Goal: Task Accomplishment & Management: Contribute content

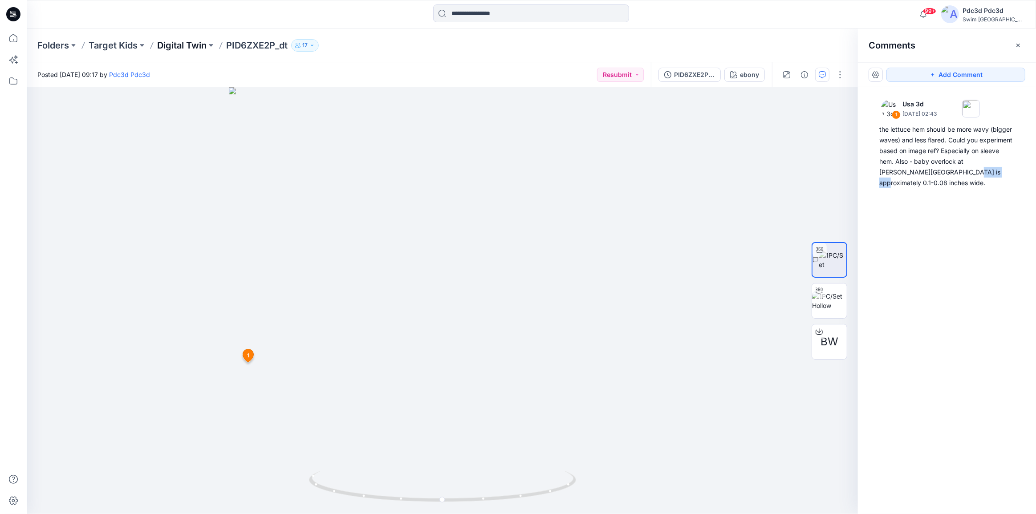
click at [174, 43] on p "Digital Twin" at bounding box center [181, 45] width 49 height 12
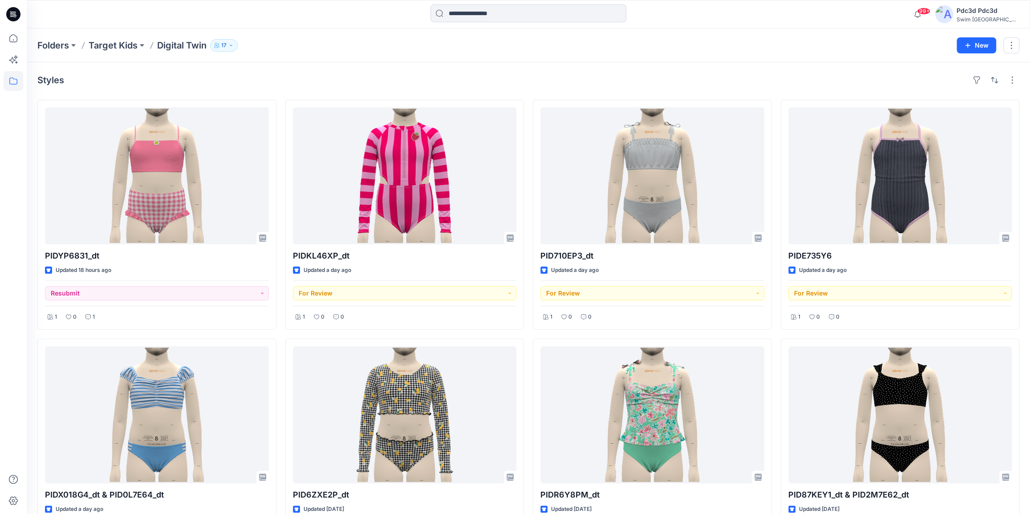
click at [293, 66] on div "Styles PIDYP6831_dt Updated 18 hours ago Resubmit 1 0 1 PIDX018G4_dt & PID0L7E6…" at bounding box center [529, 456] width 1004 height 789
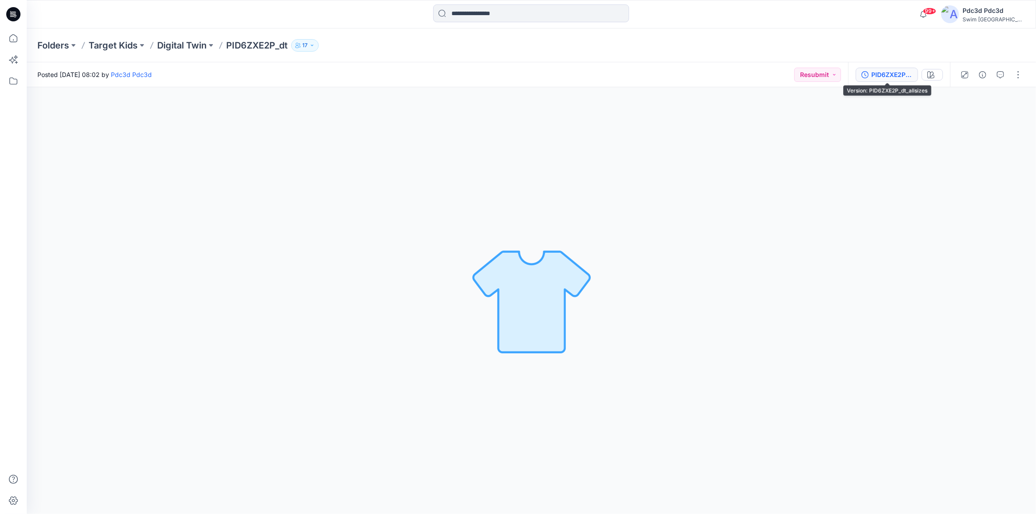
click at [566, 73] on icon "button" at bounding box center [865, 74] width 7 height 7
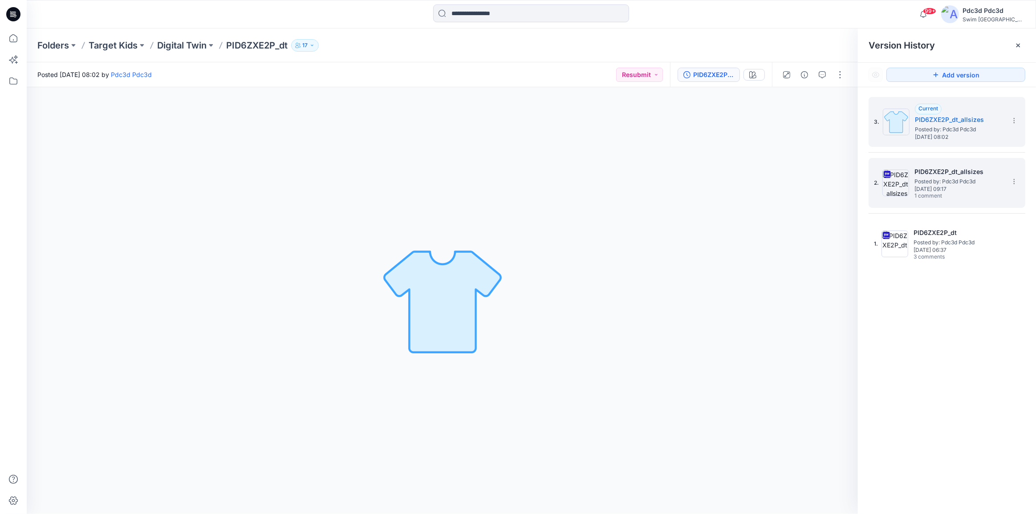
click at [566, 191] on span "[DATE] 09:17" at bounding box center [959, 189] width 89 height 6
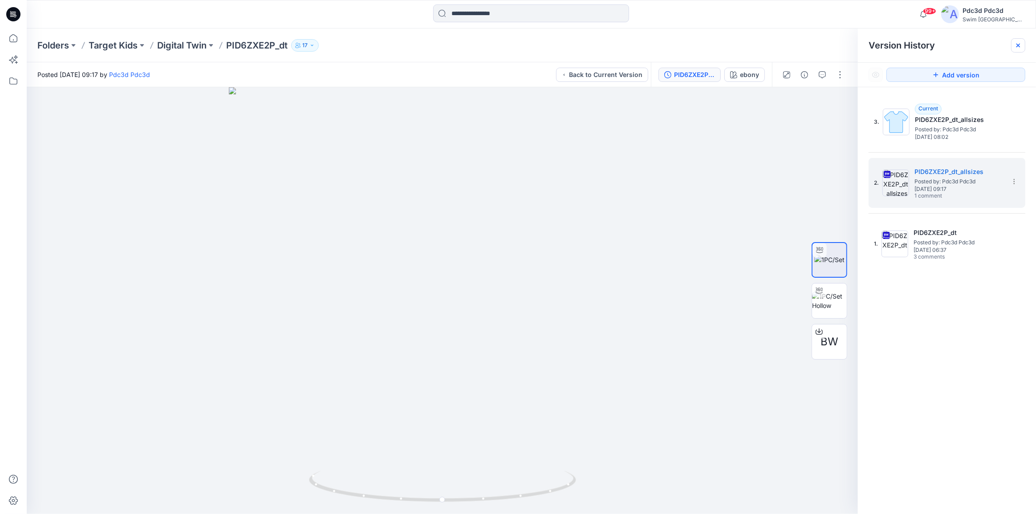
click at [566, 45] on icon at bounding box center [1018, 45] width 7 height 7
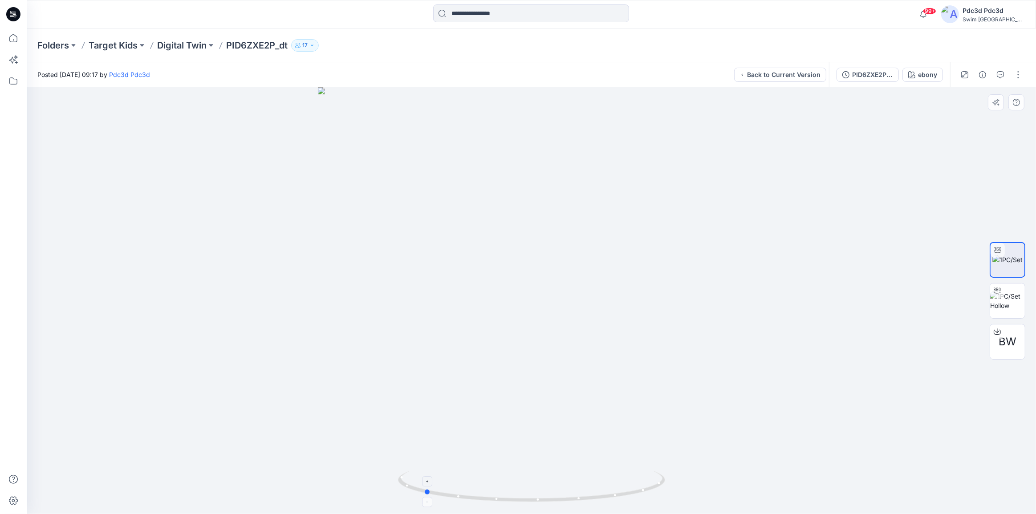
drag, startPoint x: 569, startPoint y: 500, endPoint x: 459, endPoint y: 496, distance: 109.6
click at [459, 390] on icon at bounding box center [532, 487] width 269 height 33
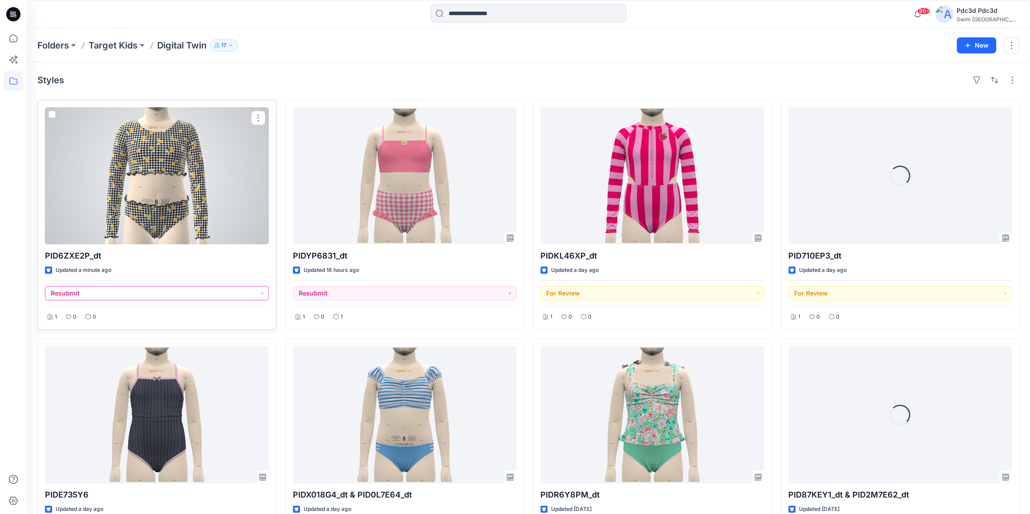
click at [263, 293] on button "Resubmit" at bounding box center [157, 293] width 224 height 14
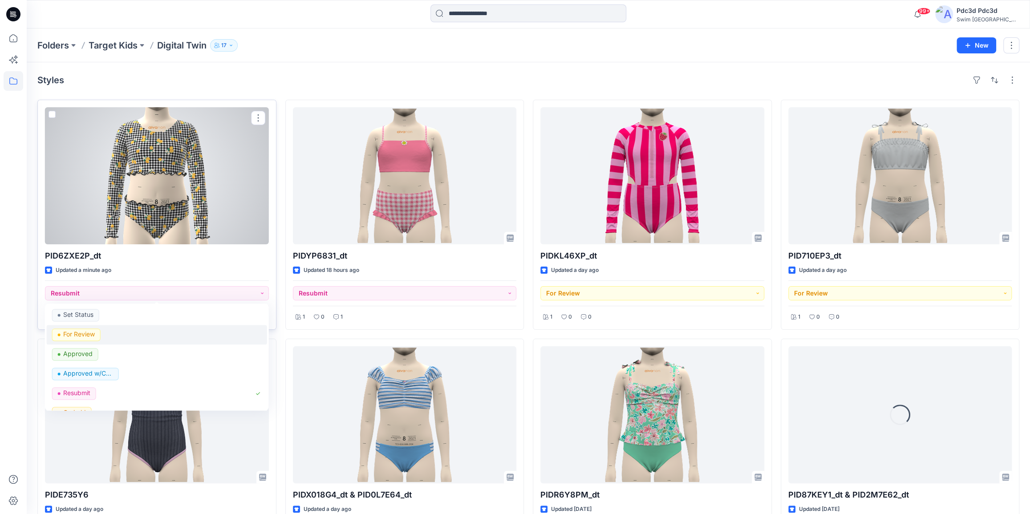
click at [84, 334] on p "For Review" at bounding box center [79, 335] width 32 height 12
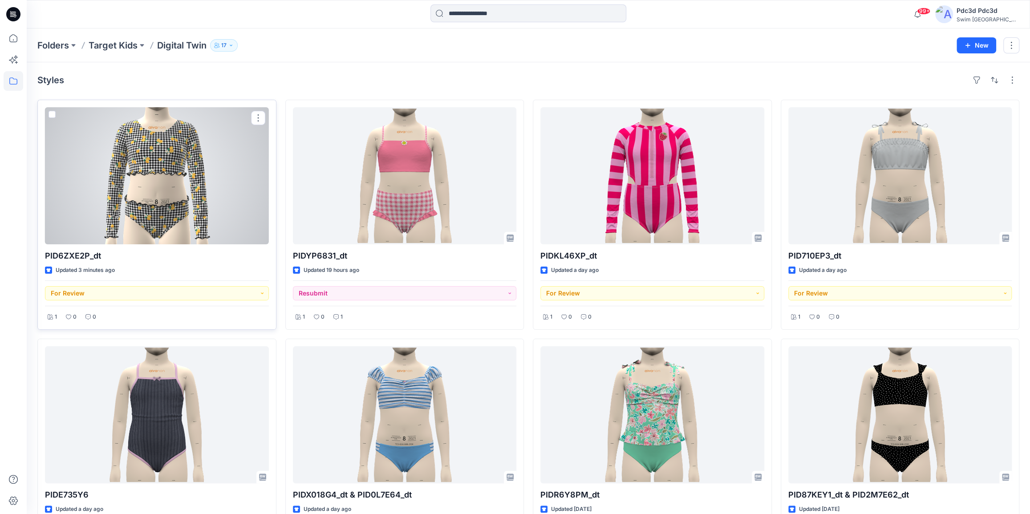
click at [174, 163] on div at bounding box center [157, 175] width 224 height 137
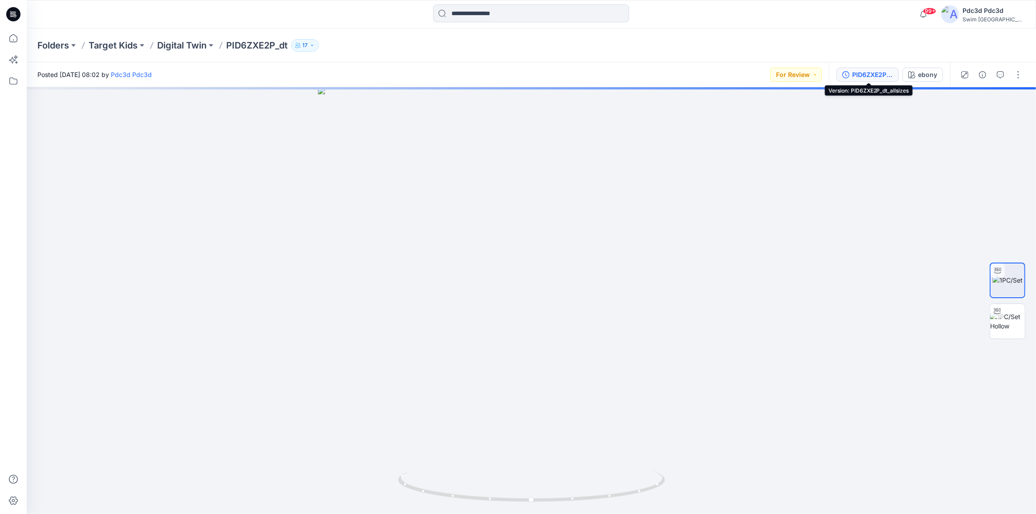
click at [846, 71] on icon "button" at bounding box center [846, 74] width 7 height 7
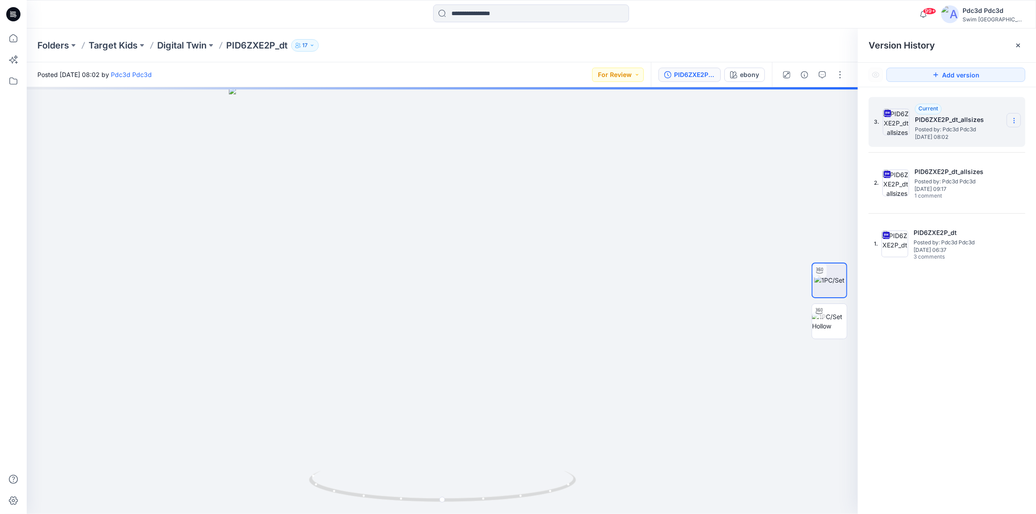
click at [1013, 123] on icon at bounding box center [1014, 120] width 7 height 7
click at [938, 195] on span "Delete Version" at bounding box center [953, 195] width 42 height 11
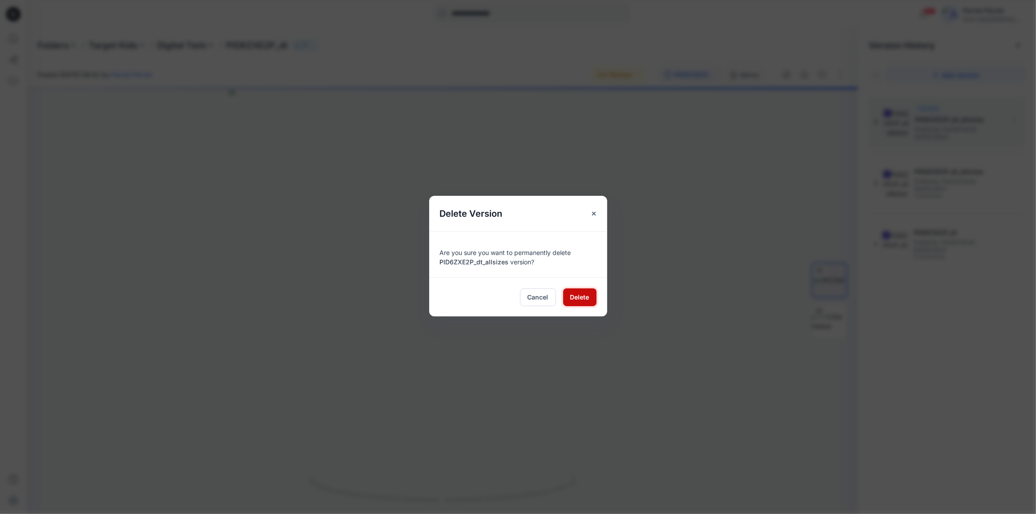
click at [585, 303] on button "Delete" at bounding box center [579, 298] width 33 height 18
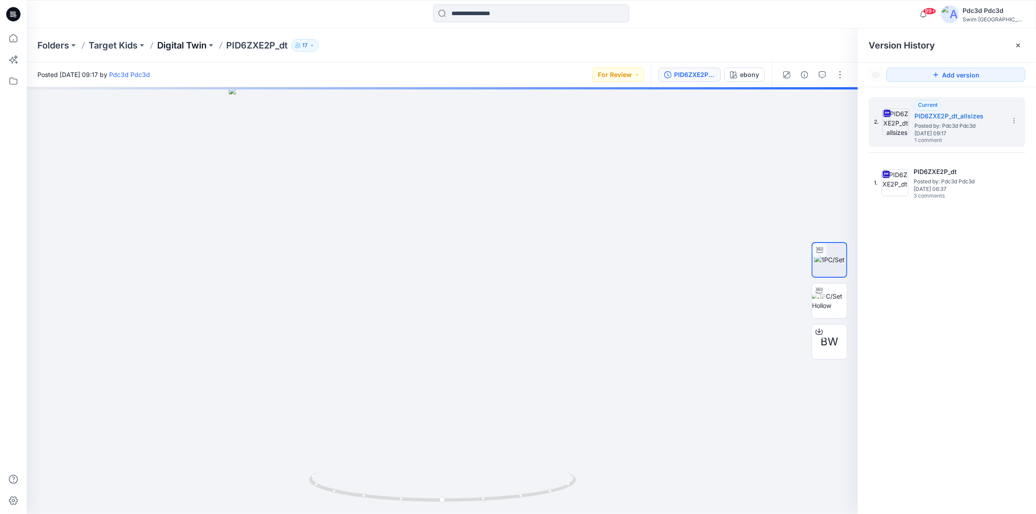
click at [192, 43] on p "Digital Twin" at bounding box center [181, 45] width 49 height 12
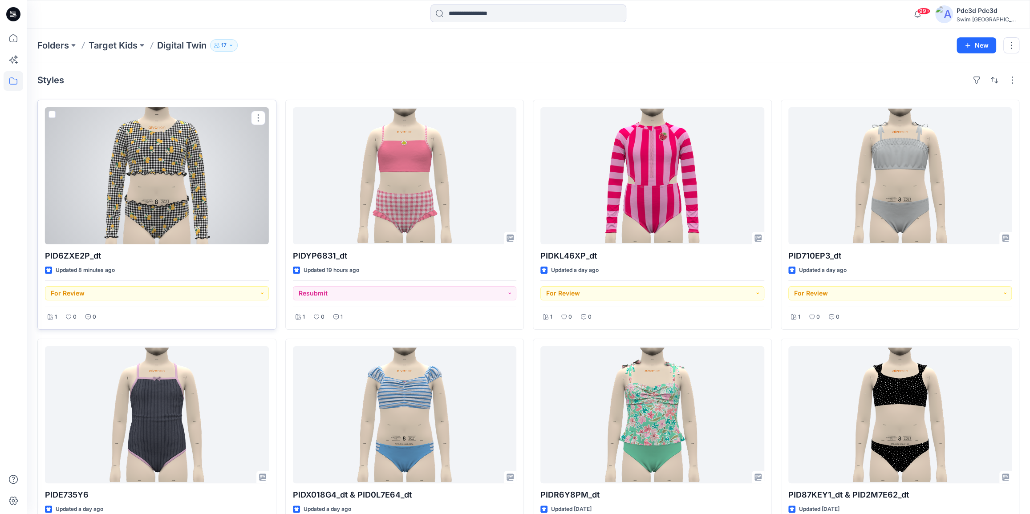
click at [187, 148] on div at bounding box center [157, 175] width 224 height 137
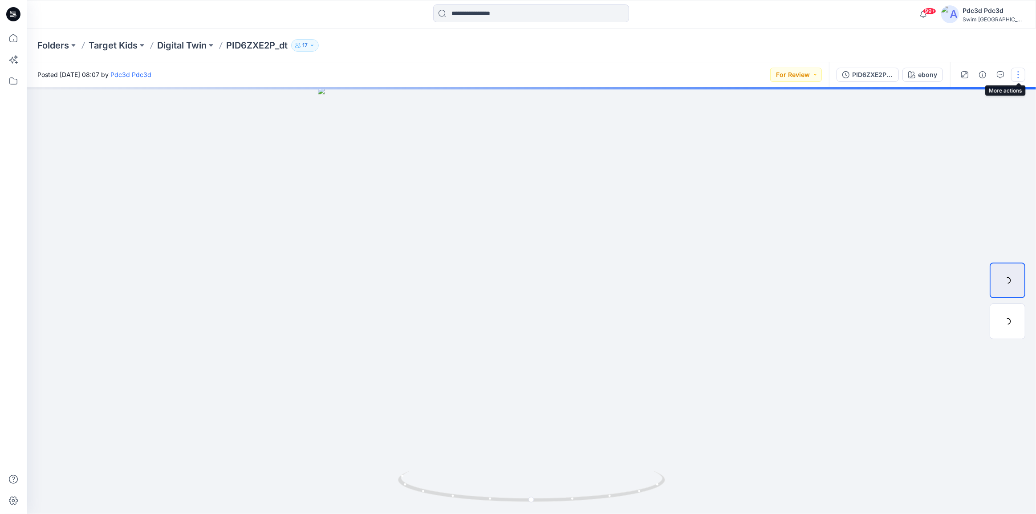
click at [1018, 70] on button "button" at bounding box center [1018, 75] width 14 height 14
click at [970, 120] on button "Edit" at bounding box center [981, 120] width 82 height 16
click at [190, 45] on p "Digital Twin" at bounding box center [181, 45] width 49 height 12
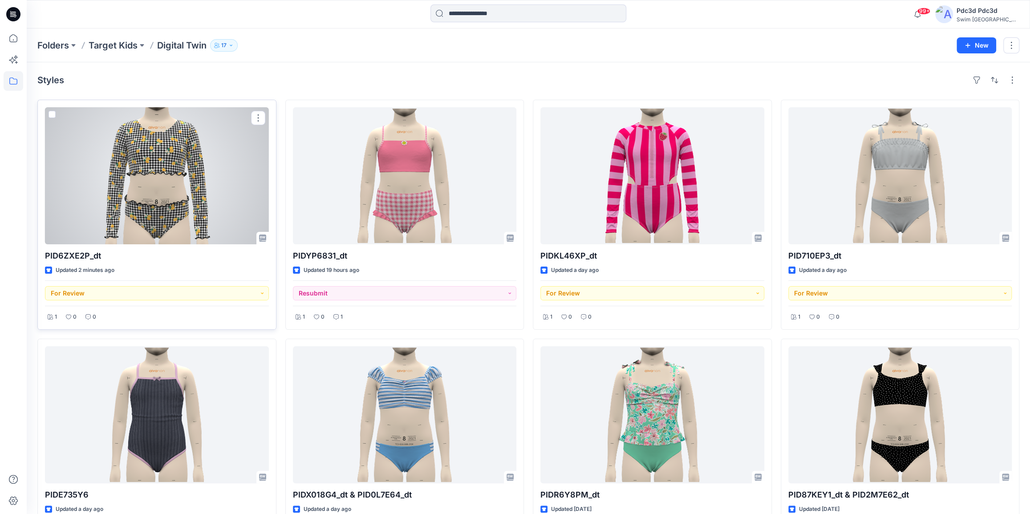
click at [122, 184] on div at bounding box center [157, 175] width 224 height 137
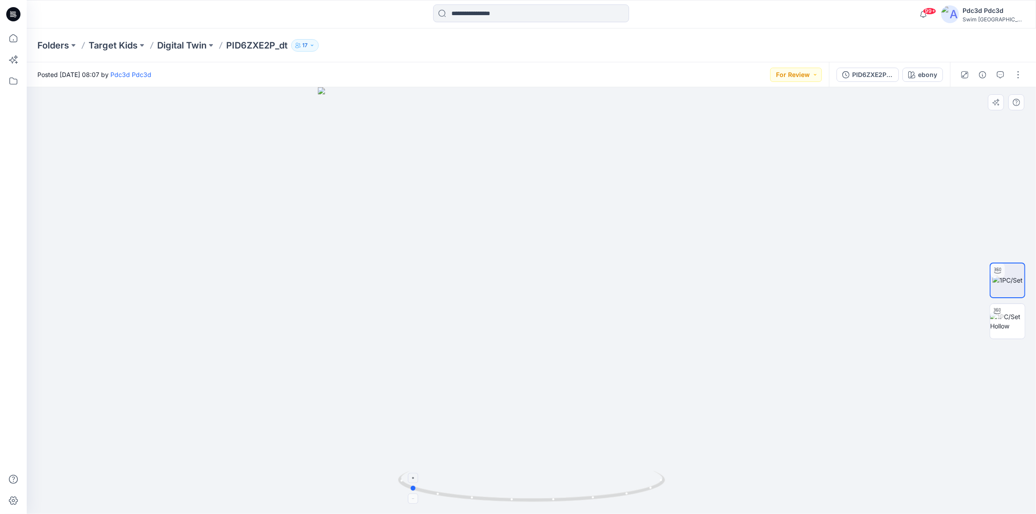
drag, startPoint x: 626, startPoint y: 495, endPoint x: 503, endPoint y: 488, distance: 122.7
click at [503, 488] on icon at bounding box center [532, 487] width 269 height 33
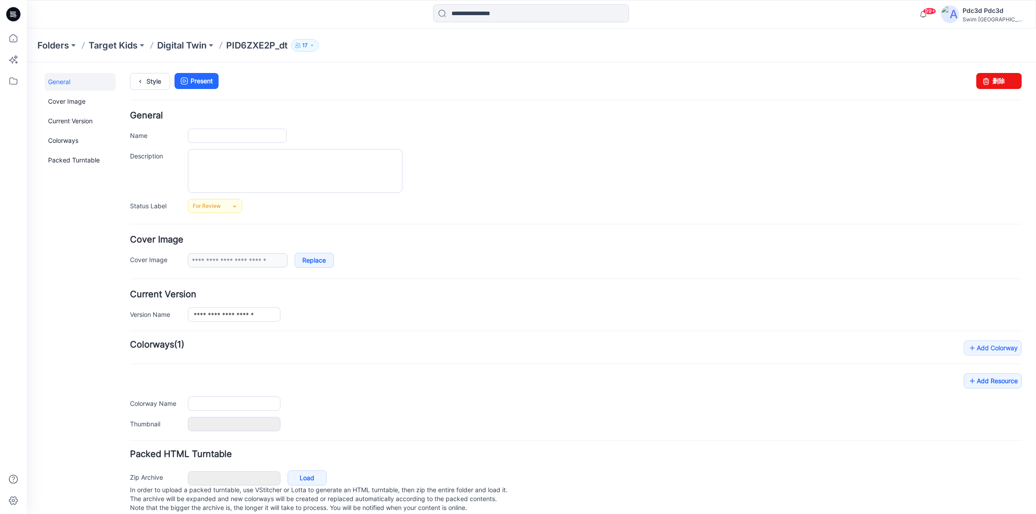
type input "**********"
type input "*****"
type input "*******"
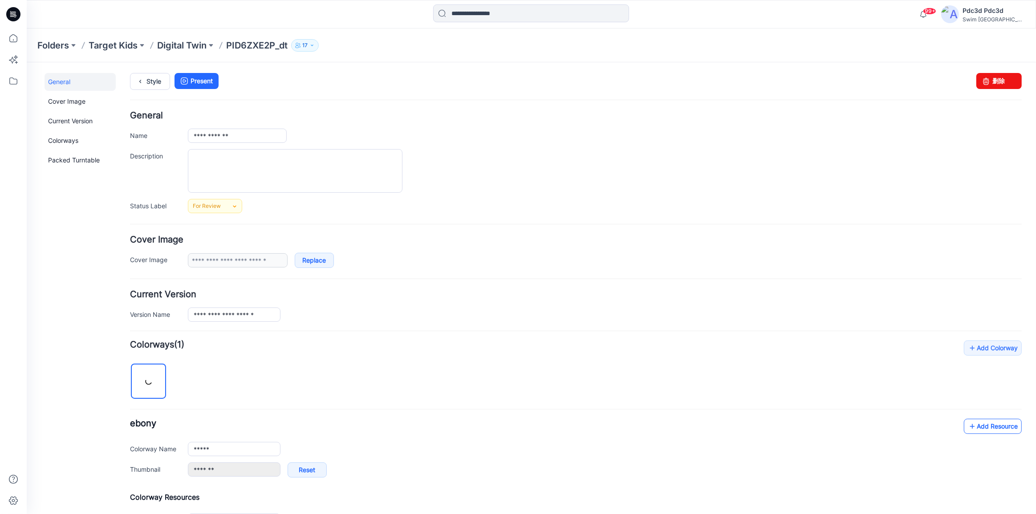
click at [968, 425] on icon at bounding box center [972, 426] width 9 height 14
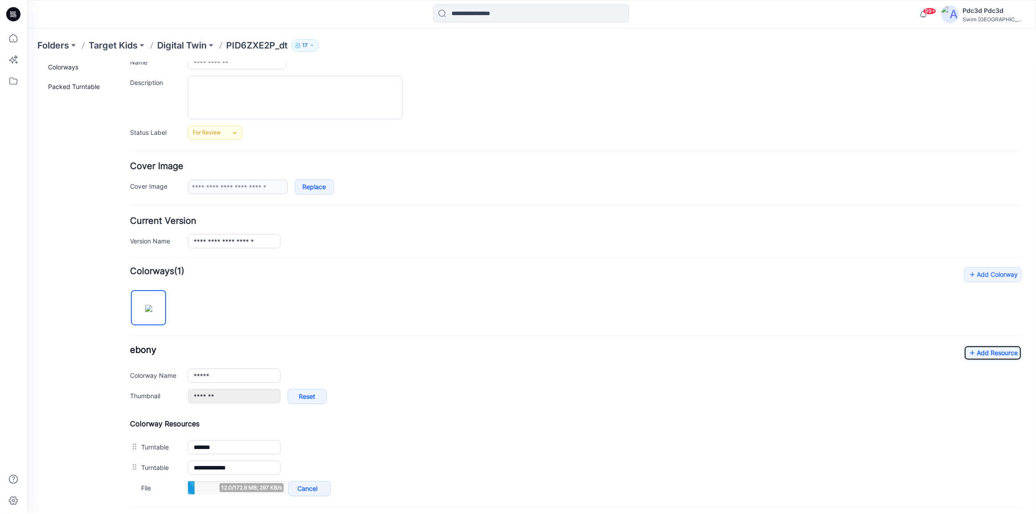
scroll to position [81, 0]
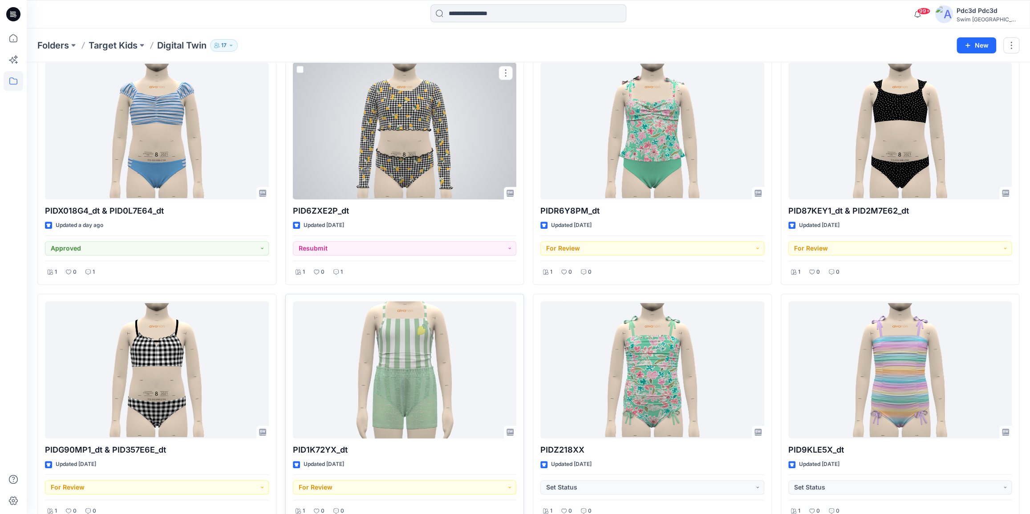
scroll to position [283, 0]
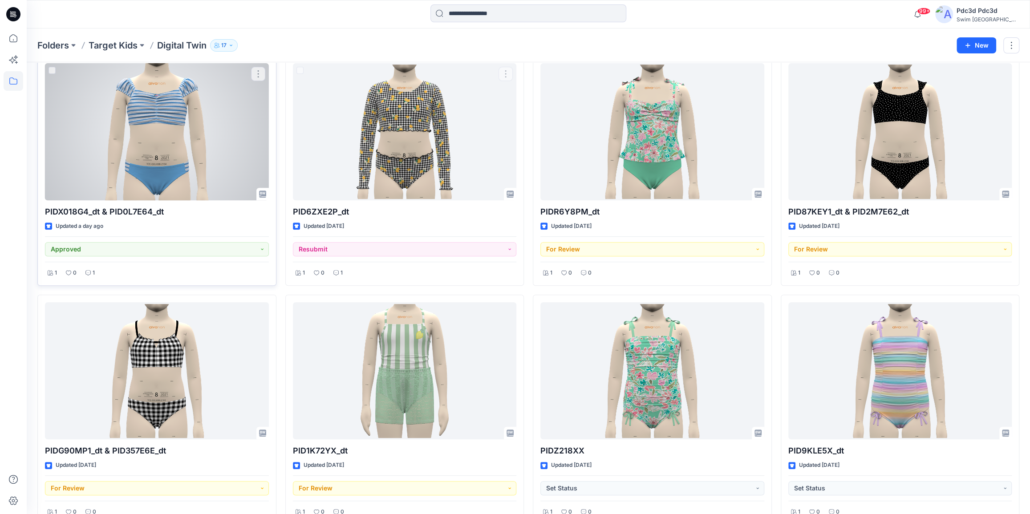
click at [152, 126] on div at bounding box center [157, 131] width 224 height 137
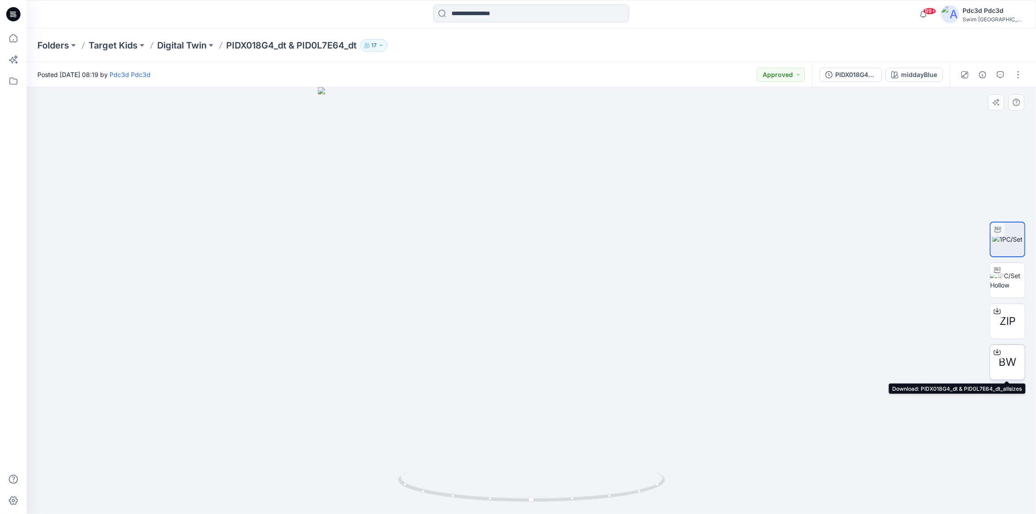
click at [996, 352] on icon at bounding box center [998, 351] width 4 height 4
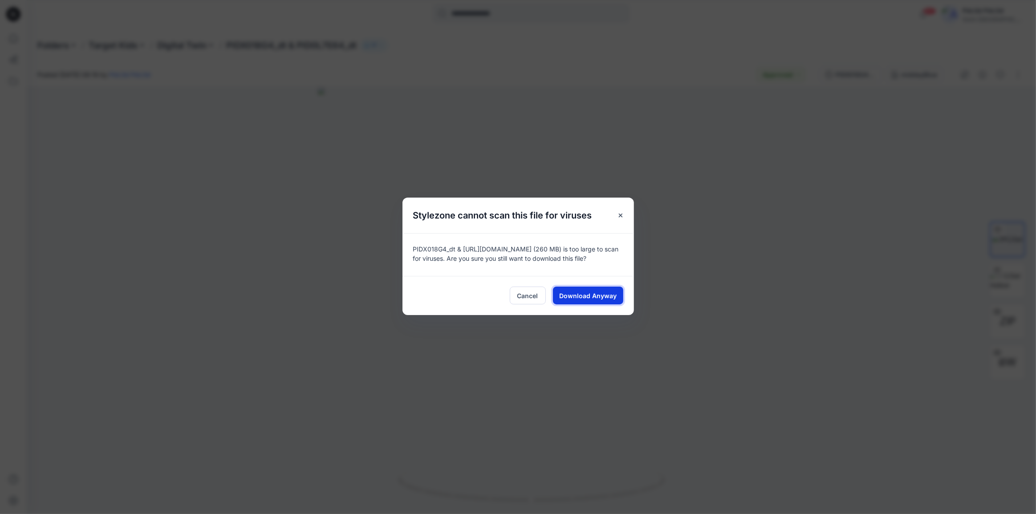
click at [606, 299] on span "Download Anyway" at bounding box center [587, 295] width 57 height 9
